Goal: Navigation & Orientation: Find specific page/section

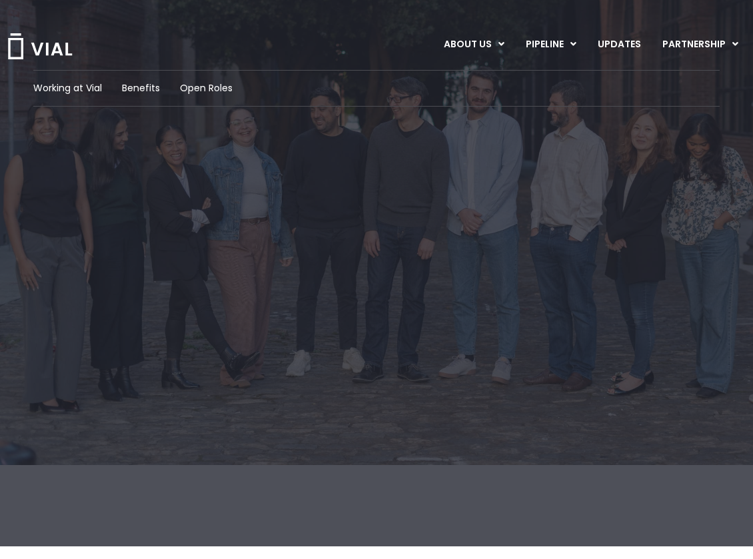
click at [51, 48] on img at bounding box center [40, 46] width 67 height 26
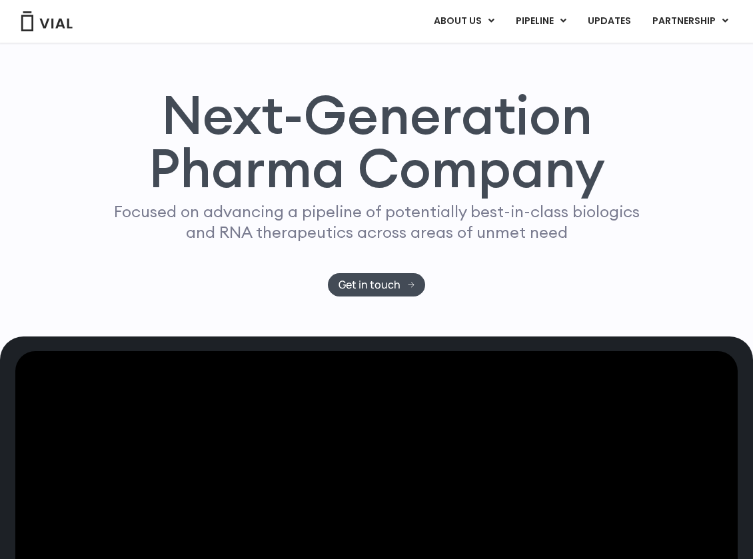
scroll to position [125, 0]
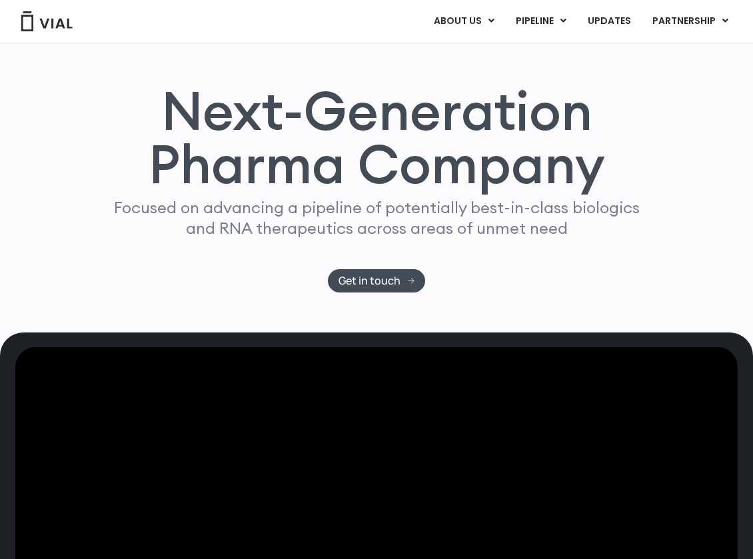
click at [23, 275] on div "Next-Generation Pharma Company Focused on advancing a pipeline of potentially b…" at bounding box center [376, 188] width 713 height 209
click at [18, 288] on div "Next-Generation Pharma Company Focused on advancing a pipeline of potentially b…" at bounding box center [376, 158] width 753 height 349
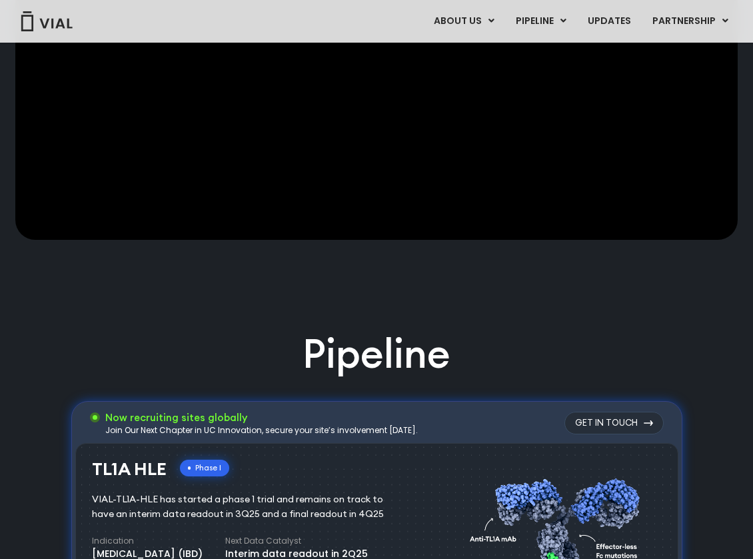
click at [18, 288] on div at bounding box center [376, 144] width 723 height 365
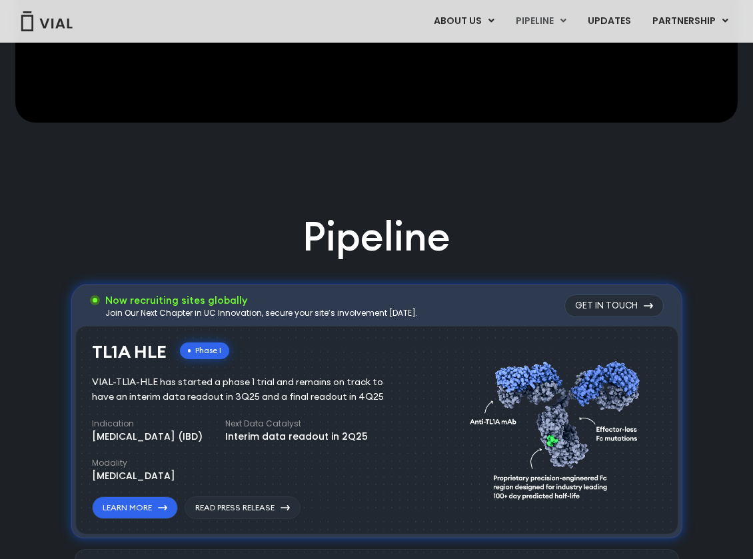
scroll to position [684, 0]
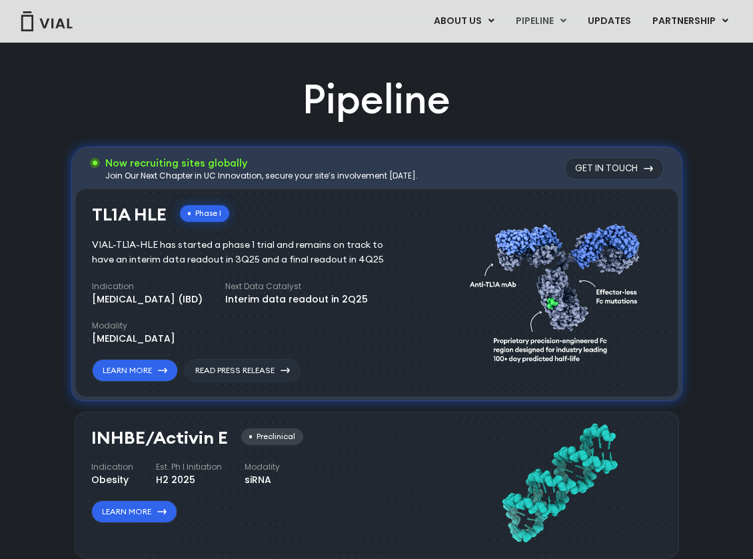
click at [17, 288] on div "Pipeline Now recruiting sites globally Join Our Next Chapter in UC Innovation, …" at bounding box center [376, 565] width 723 height 987
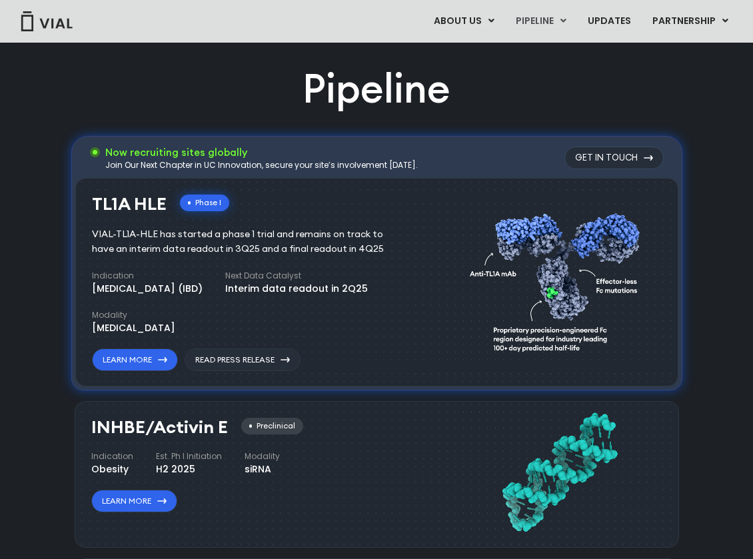
click at [17, 288] on div "Pipeline Now recruiting sites globally Join Our Next Chapter in UC Innovation, …" at bounding box center [376, 554] width 723 height 987
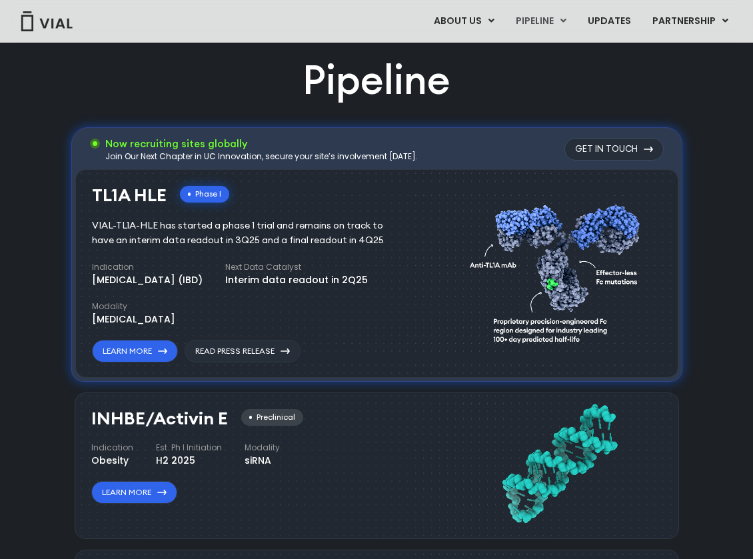
click at [17, 288] on div "Pipeline Now recruiting sites globally Join Our Next Chapter in UC Innovation, …" at bounding box center [376, 546] width 723 height 987
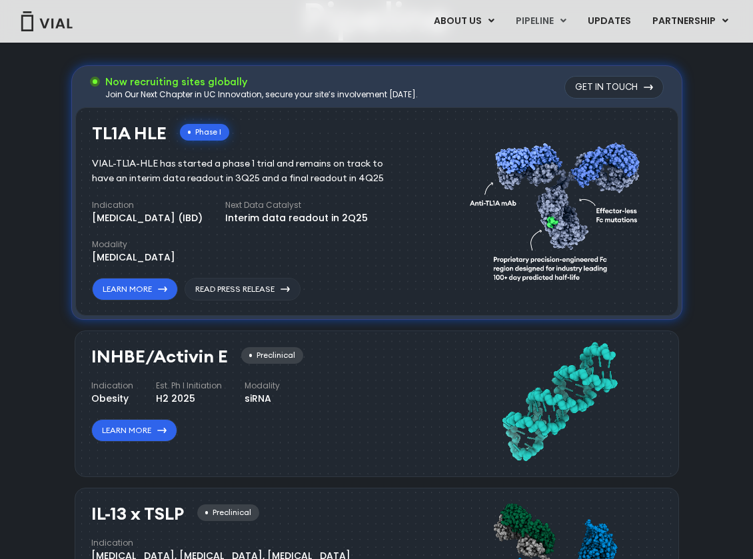
click at [17, 288] on div "Pipeline Now recruiting sites globally Join Our Next Chapter in UC Innovation, …" at bounding box center [376, 484] width 723 height 987
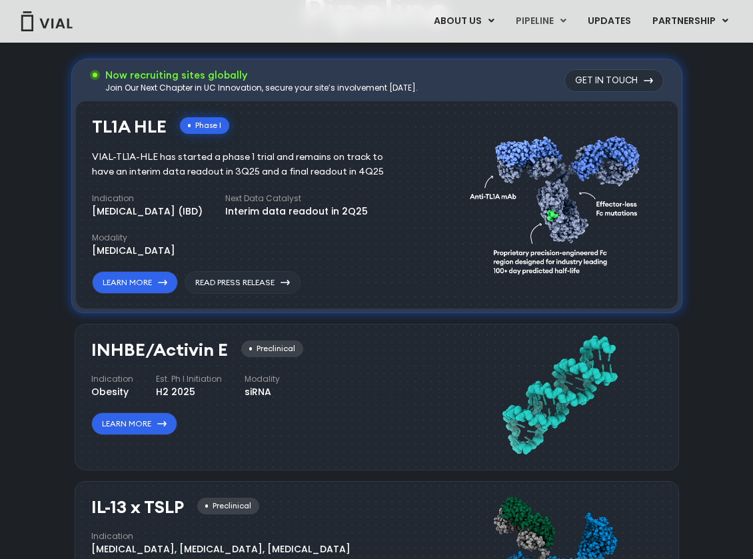
click at [17, 288] on div "Pipeline Now recruiting sites globally Join Our Next Chapter in UC Innovation, …" at bounding box center [376, 477] width 723 height 987
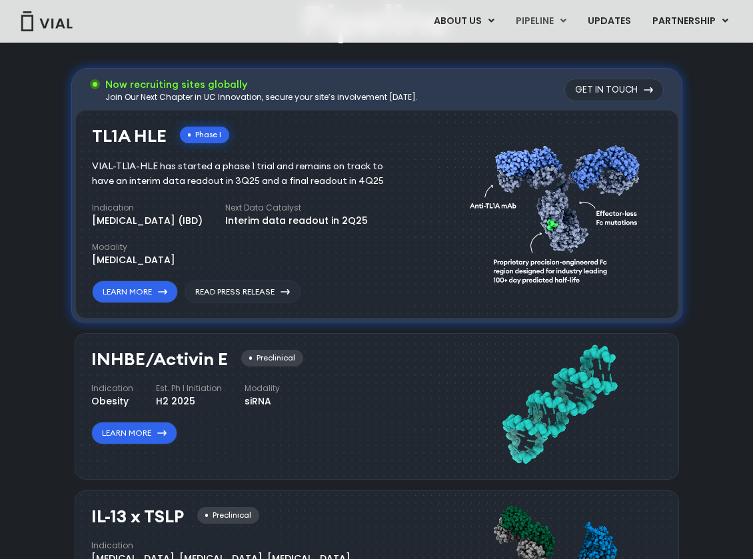
click at [17, 288] on div "Pipeline Now recruiting sites globally Join Our Next Chapter in UC Innovation, …" at bounding box center [376, 486] width 723 height 987
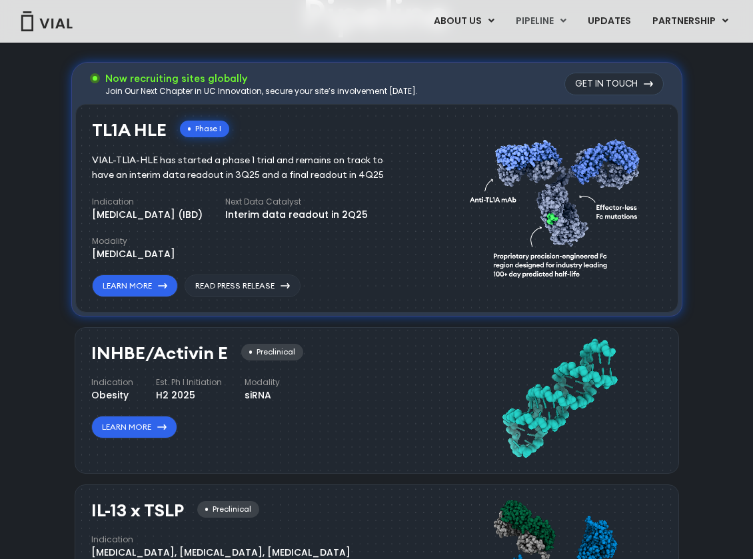
click at [17, 288] on div "Pipeline Now recruiting sites globally Join Our Next Chapter in UC Innovation, …" at bounding box center [376, 480] width 723 height 987
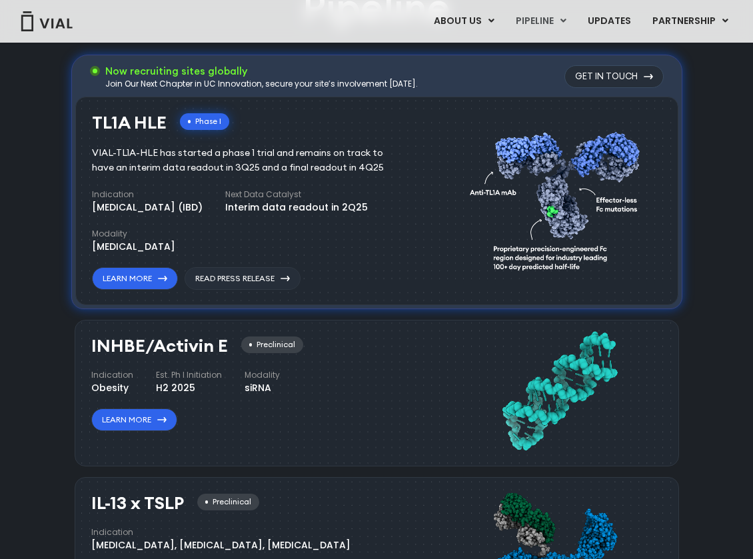
click at [17, 288] on div "Pipeline Now recruiting sites globally Join Our Next Chapter in UC Innovation, …" at bounding box center [376, 473] width 723 height 987
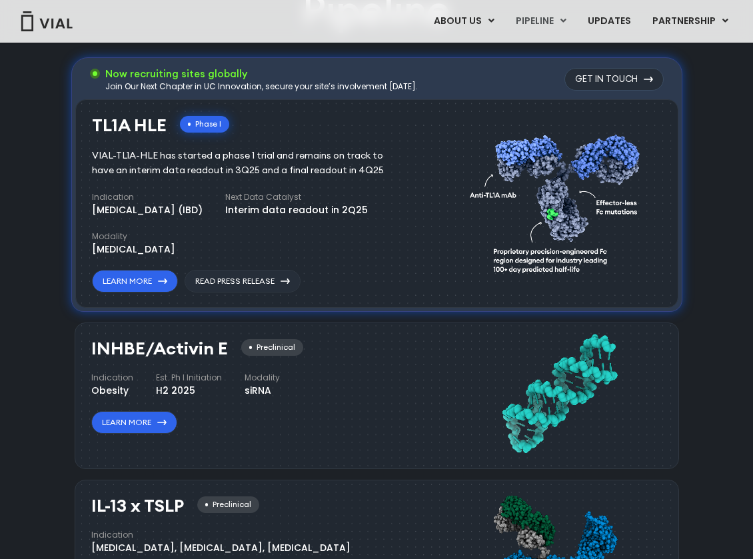
click at [17, 288] on div "Pipeline Now recruiting sites globally Join Our Next Chapter in UC Innovation, …" at bounding box center [376, 476] width 723 height 987
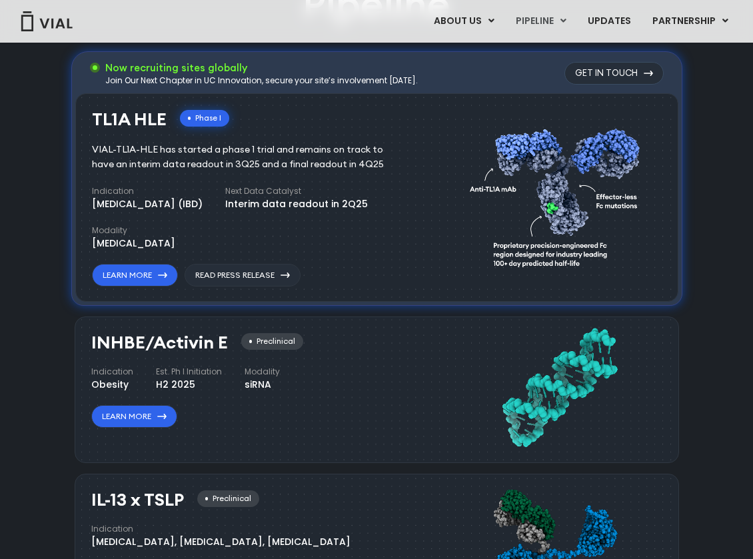
click at [17, 288] on div "Pipeline Now recruiting sites globally Join Our Next Chapter in UC Innovation, …" at bounding box center [376, 470] width 723 height 987
